Goal: Task Accomplishment & Management: Use online tool/utility

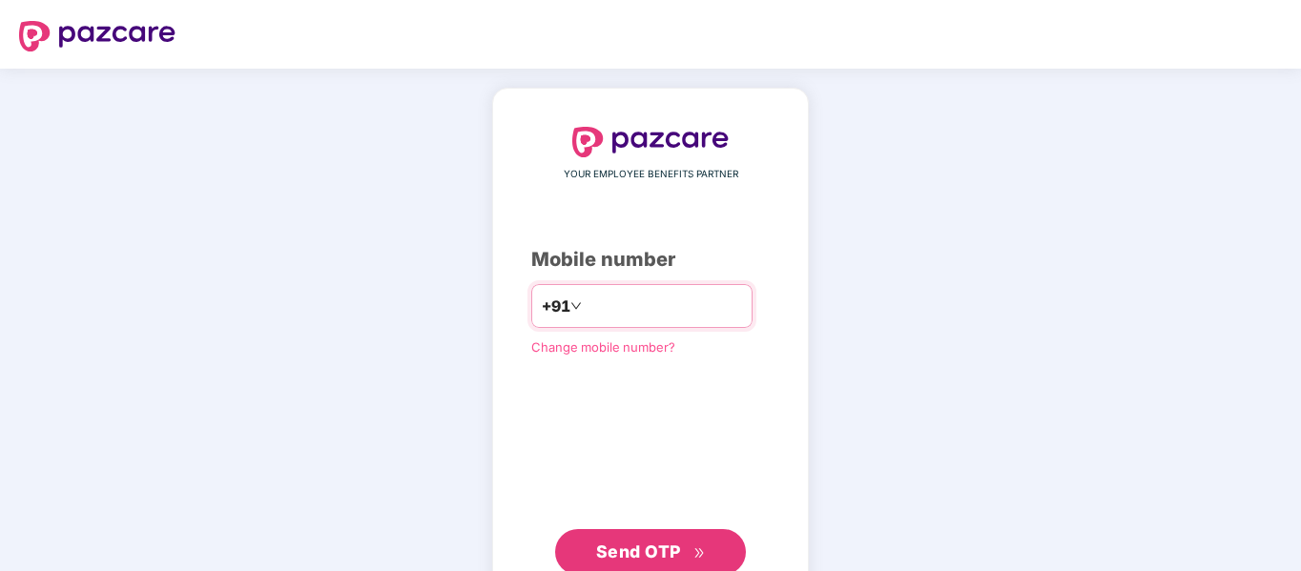
type input "**********"
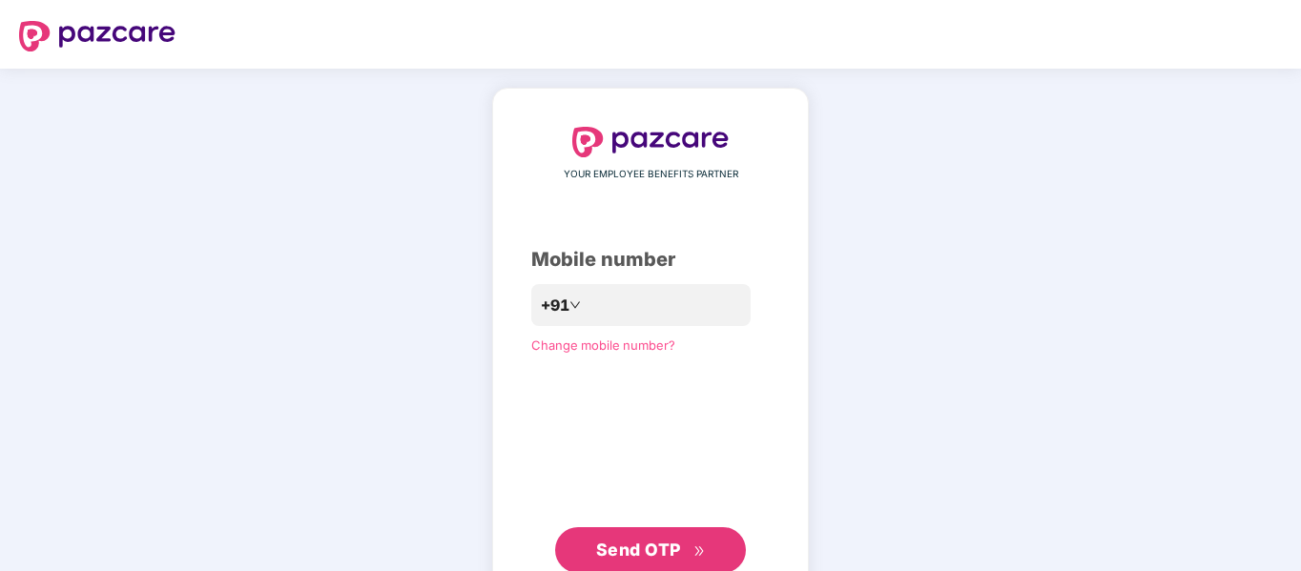
click at [655, 563] on span "Send OTP" at bounding box center [651, 550] width 110 height 27
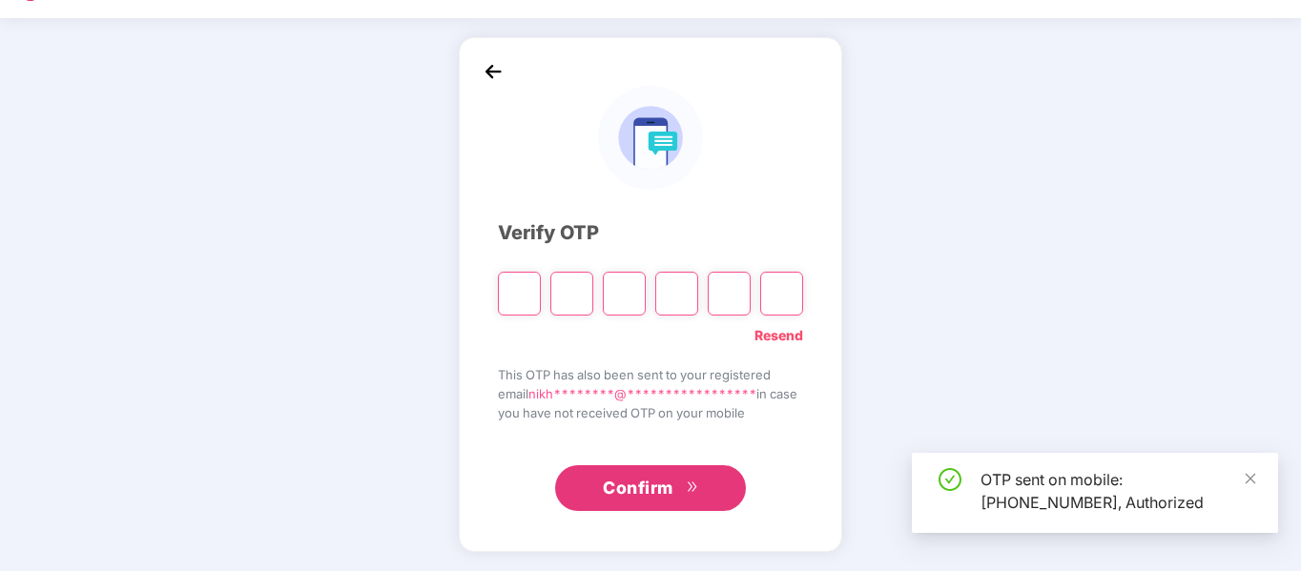
scroll to position [49, 0]
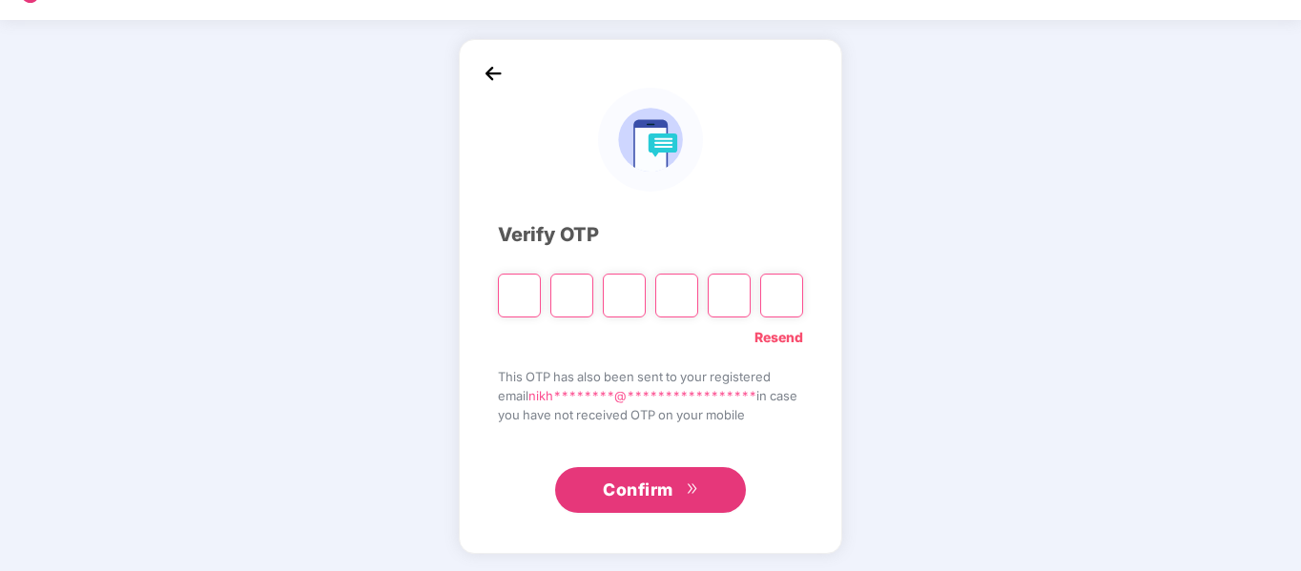
type input "*"
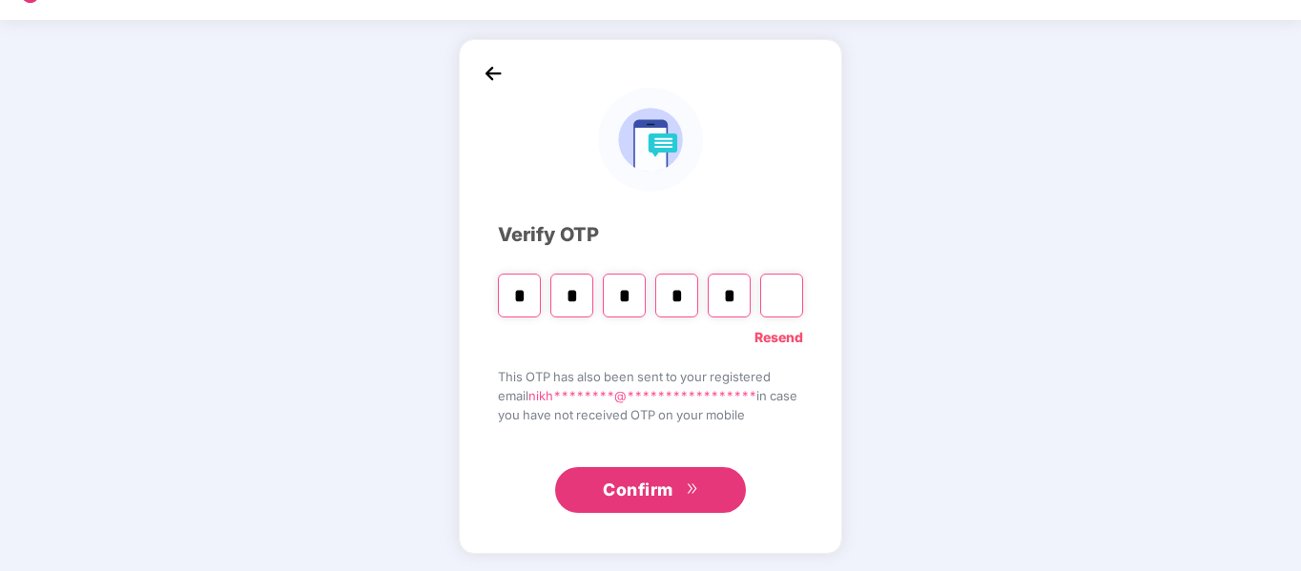
type input "*"
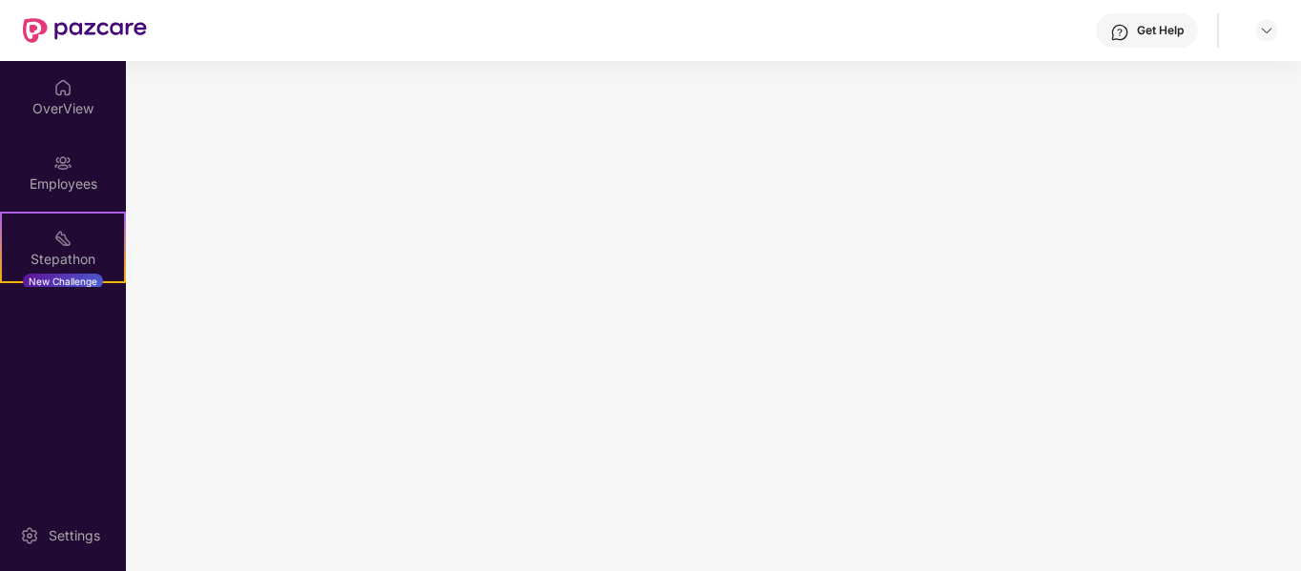
scroll to position [0, 0]
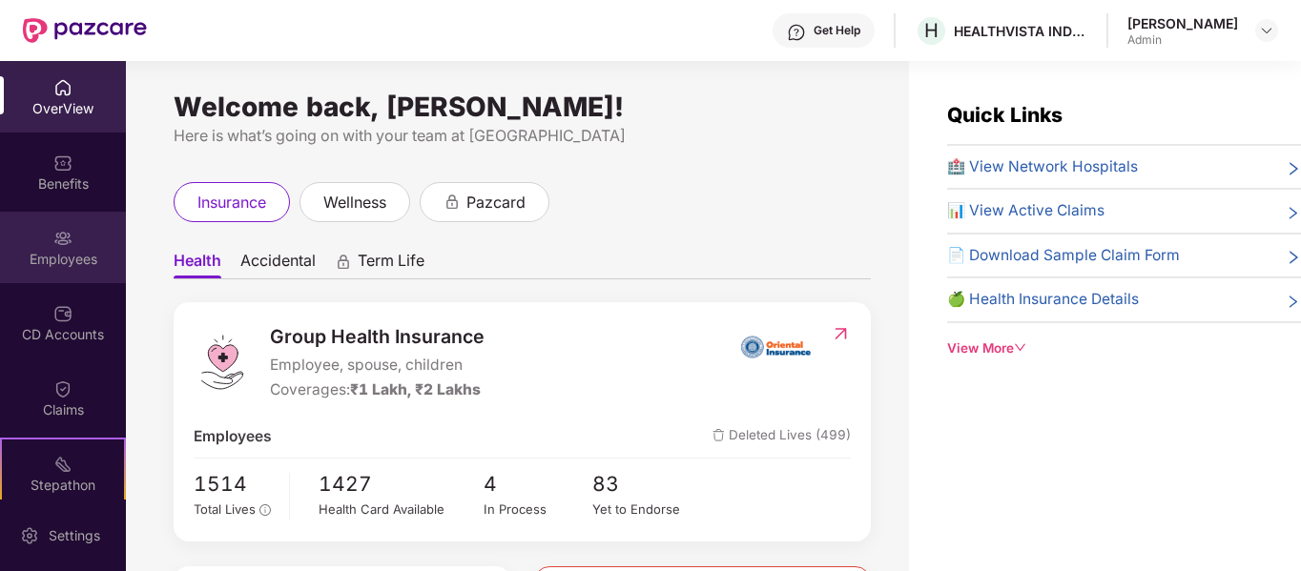
click at [74, 245] on div "Employees" at bounding box center [63, 248] width 126 height 72
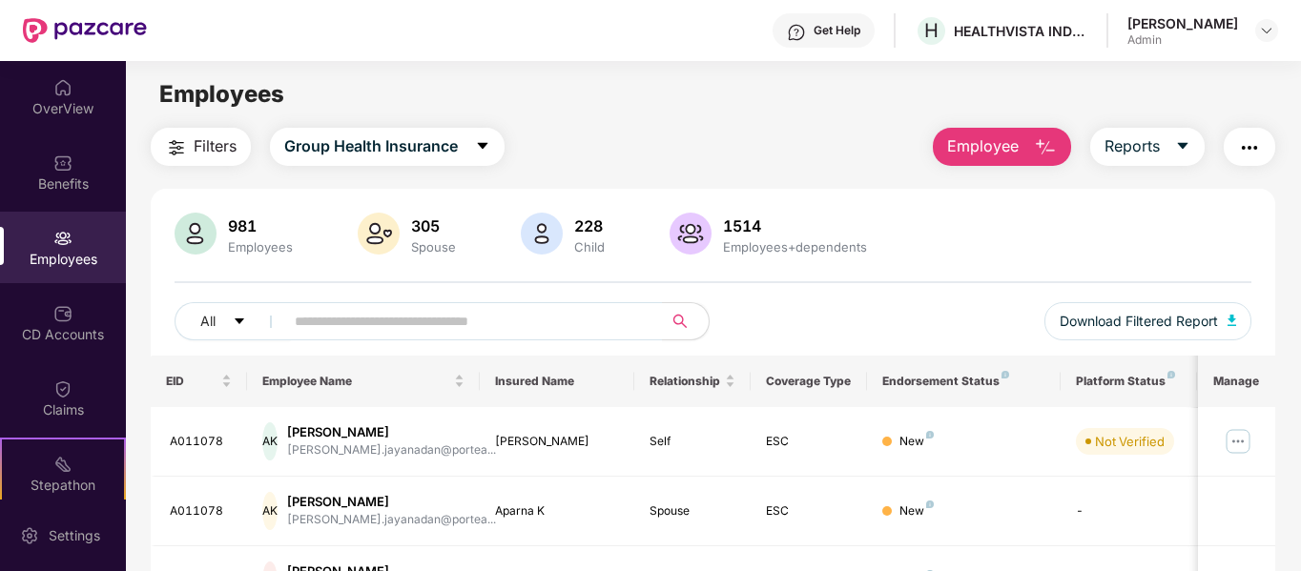
click at [1054, 139] on img "button" at bounding box center [1045, 147] width 23 height 23
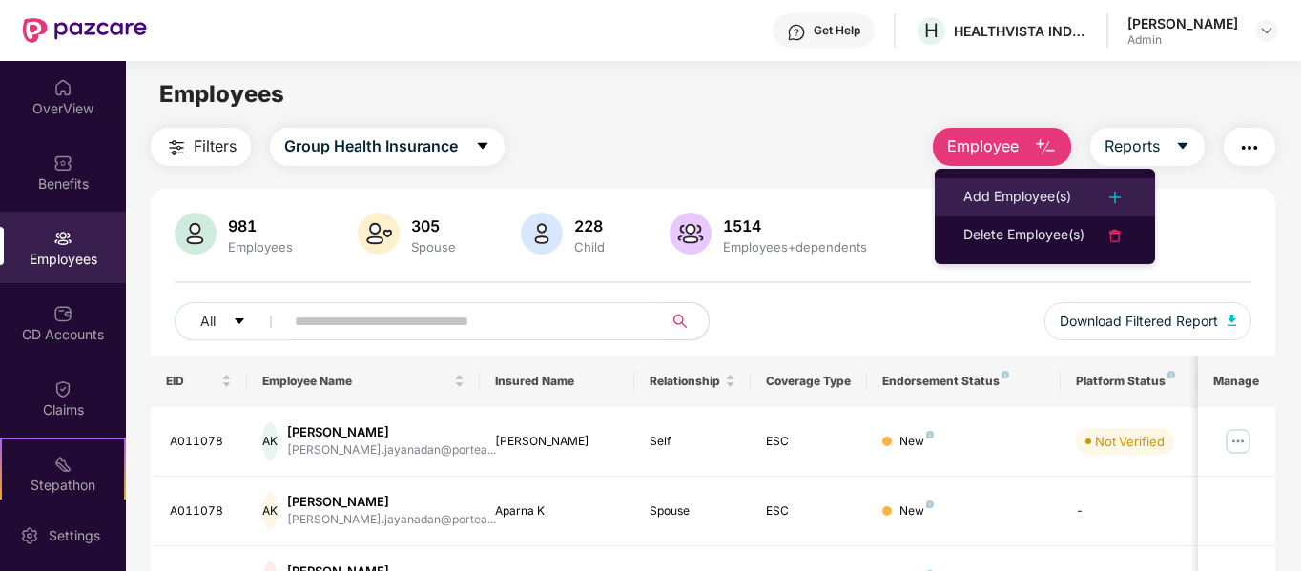
click at [1052, 194] on div "Add Employee(s)" at bounding box center [1018, 197] width 108 height 23
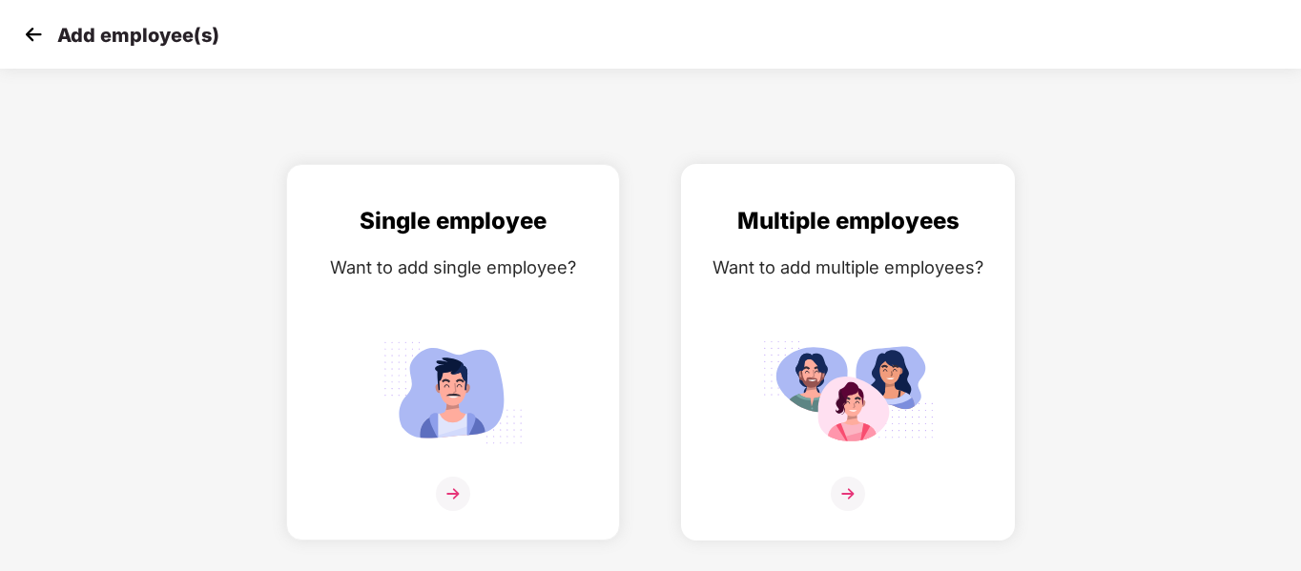
click at [735, 341] on div "Multiple employees Want to add multiple employees?" at bounding box center [848, 369] width 294 height 332
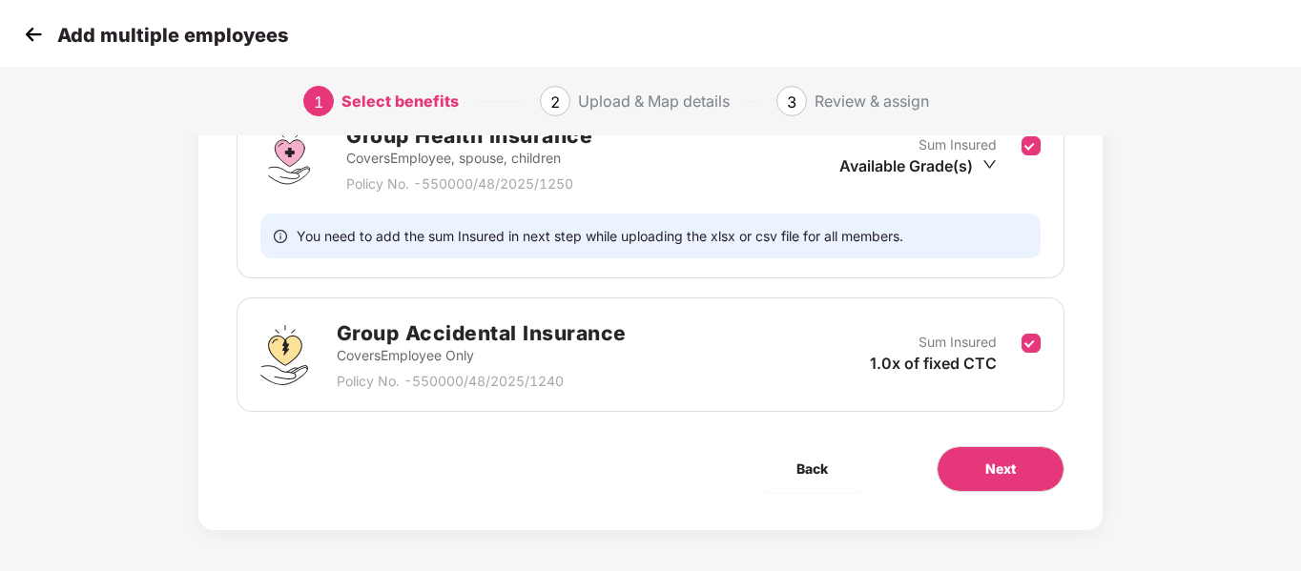
scroll to position [331, 0]
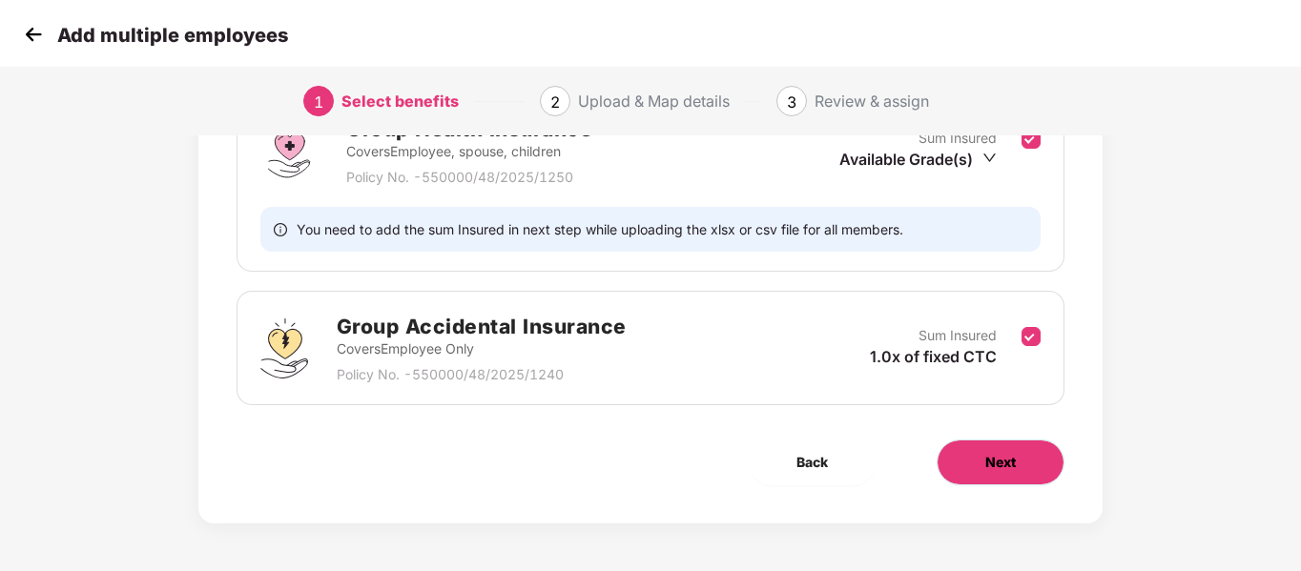
click at [978, 447] on button "Next" at bounding box center [1001, 463] width 128 height 46
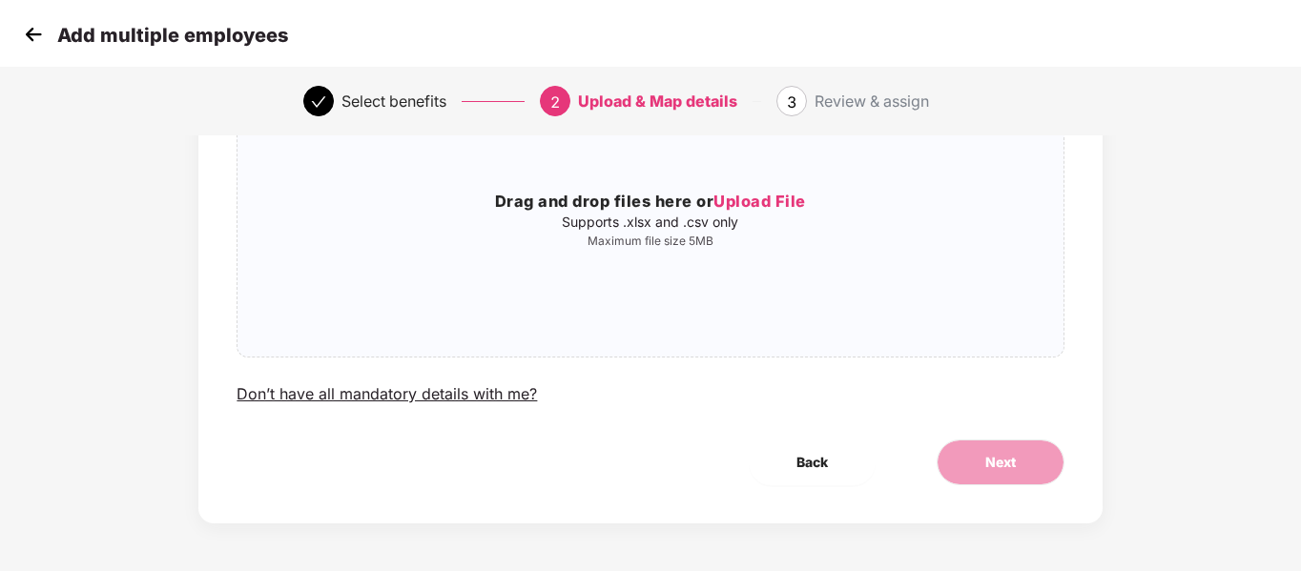
scroll to position [0, 0]
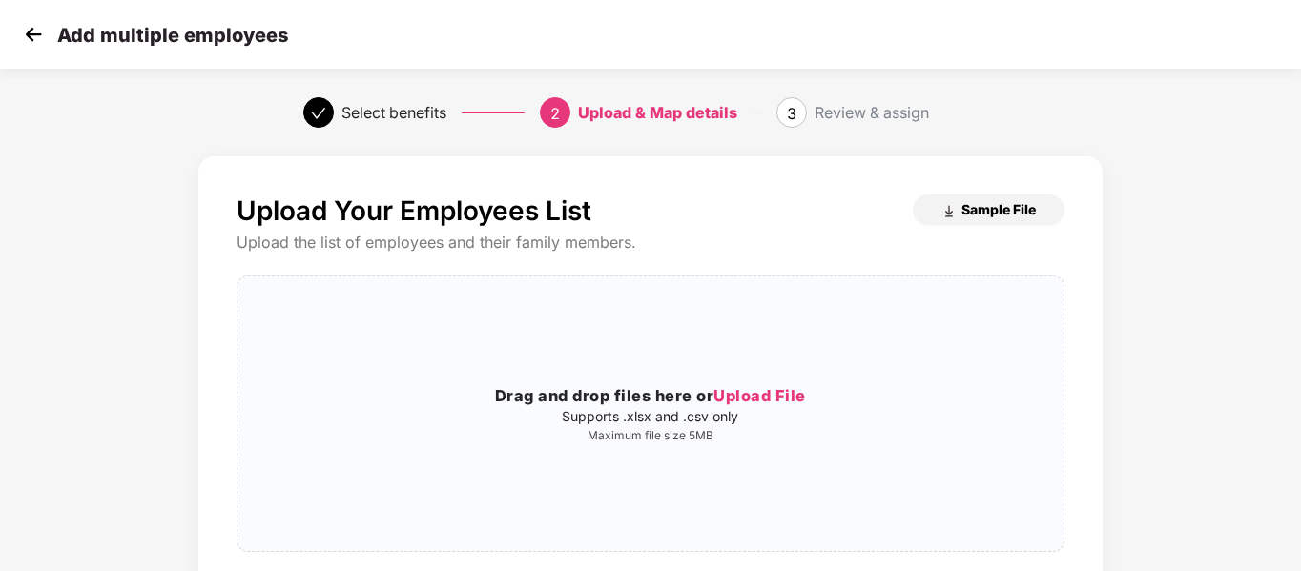
click at [963, 210] on span "Sample File" at bounding box center [999, 209] width 74 height 18
